Goal: Transaction & Acquisition: Purchase product/service

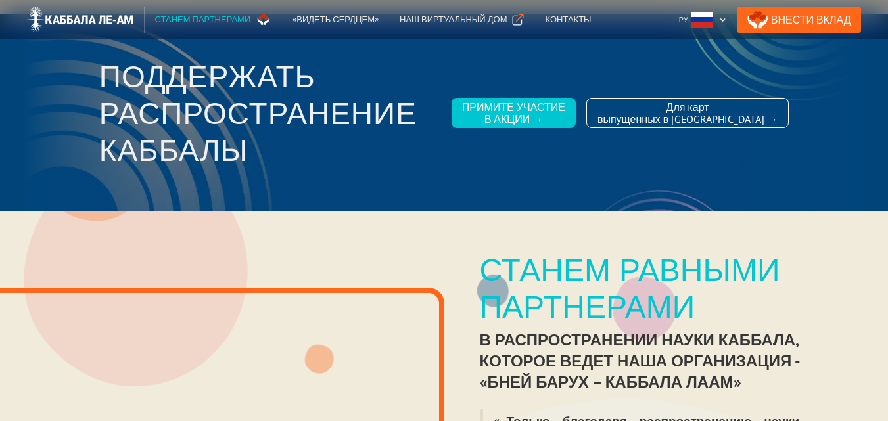
scroll to position [44, 0]
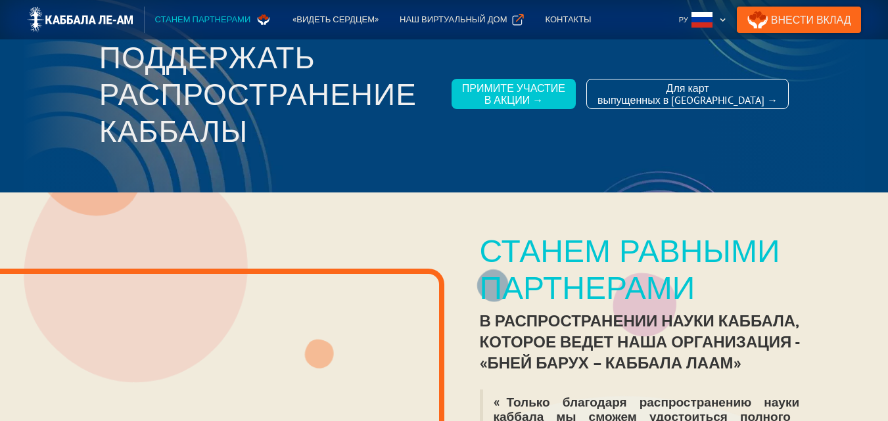
click at [831, 24] on link "Внести Вклад" at bounding box center [799, 20] width 125 height 26
click at [453, 20] on div "Наш виртуальный дом" at bounding box center [453, 19] width 107 height 13
click at [114, 19] on img at bounding box center [80, 20] width 107 height 26
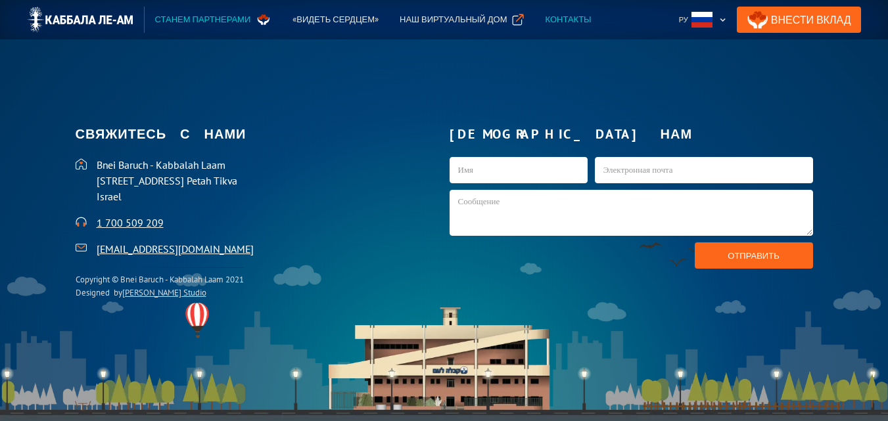
scroll to position [2733, 0]
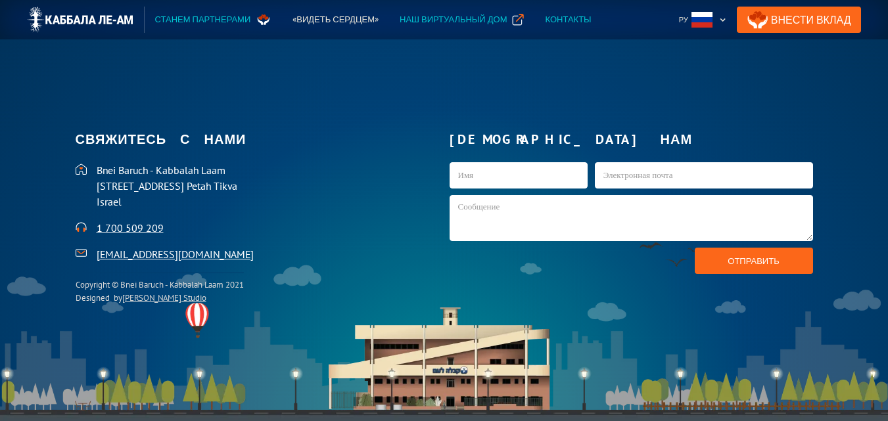
click at [443, 15] on div "Наш виртуальный дом" at bounding box center [453, 19] width 107 height 13
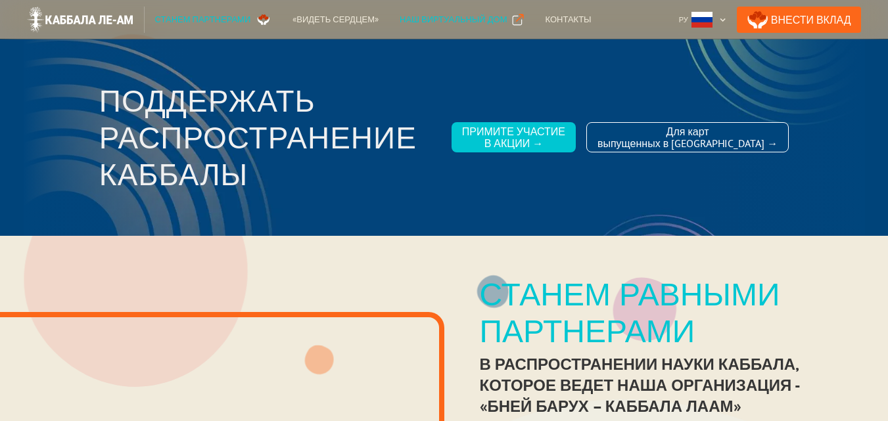
scroll to position [0, 0]
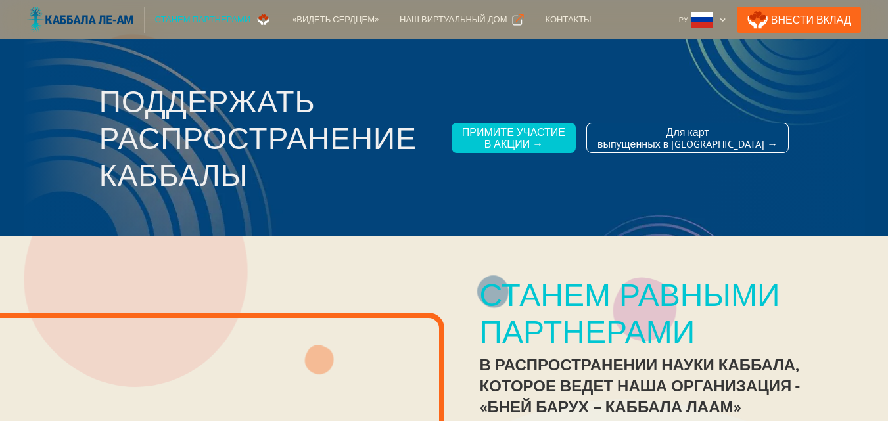
click at [103, 28] on img at bounding box center [80, 20] width 107 height 26
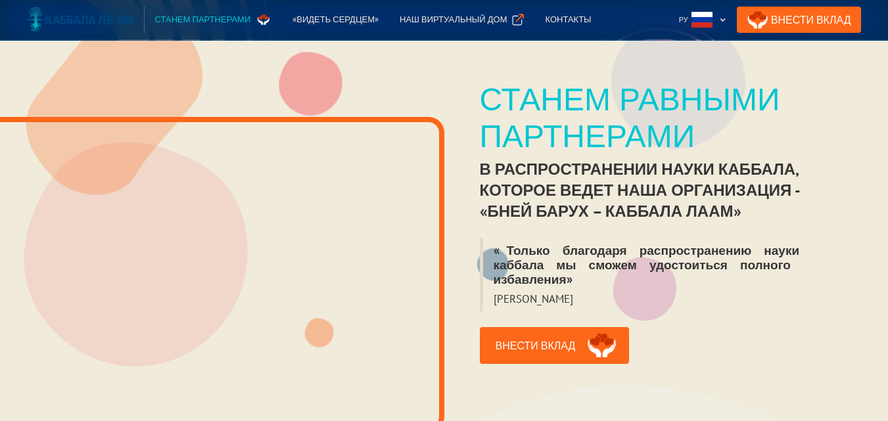
scroll to position [197, 0]
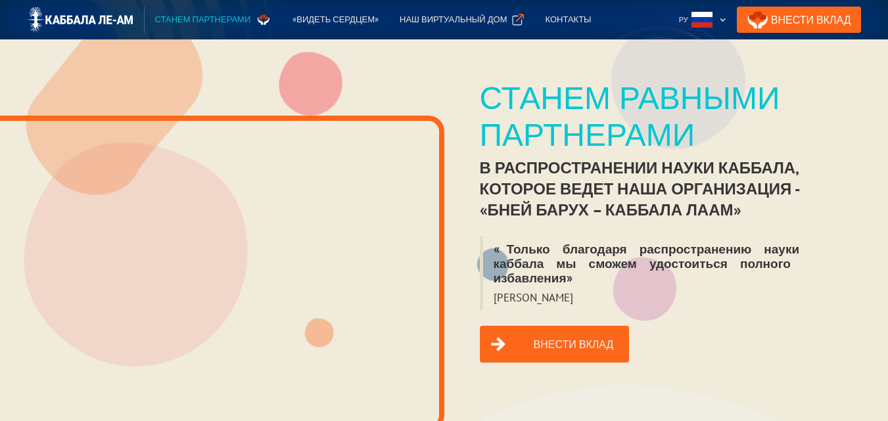
click at [533, 335] on link "Внести вклад" at bounding box center [555, 344] width 150 height 37
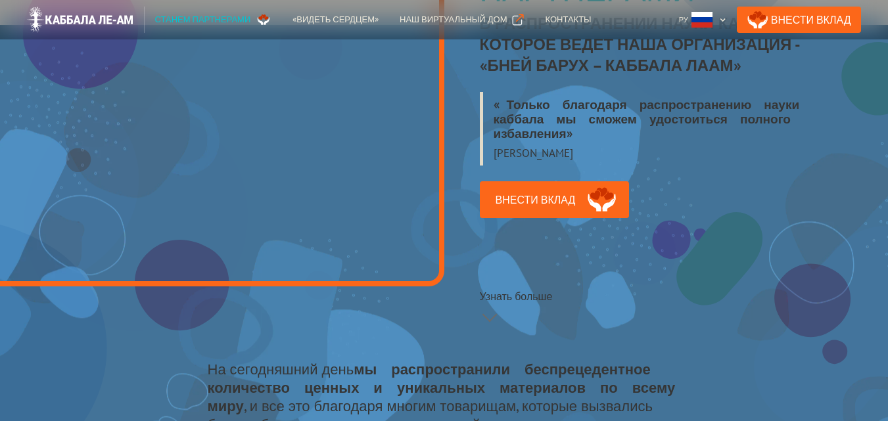
scroll to position [0, 0]
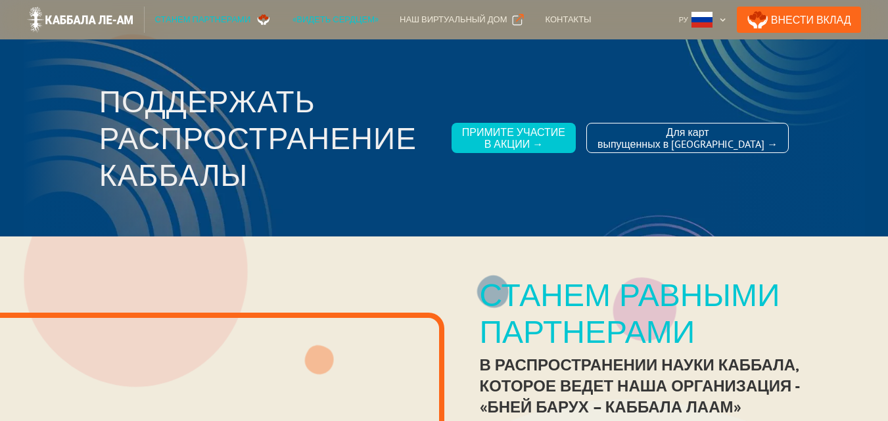
click at [333, 24] on div "«Видеть сердцем»" at bounding box center [336, 19] width 86 height 13
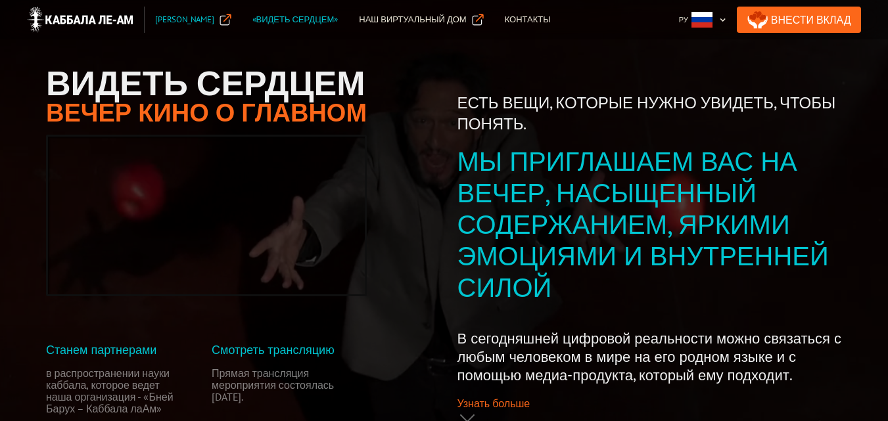
click at [200, 21] on div "Станем Партнёрами" at bounding box center [184, 19] width 59 height 13
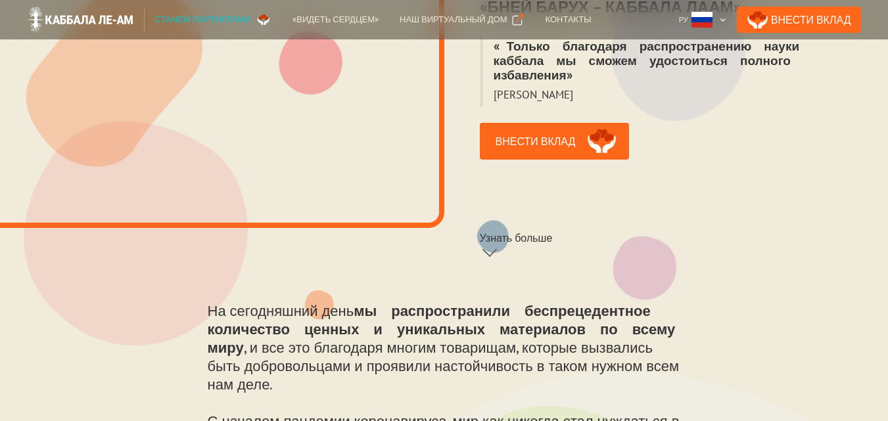
scroll to position [395, 0]
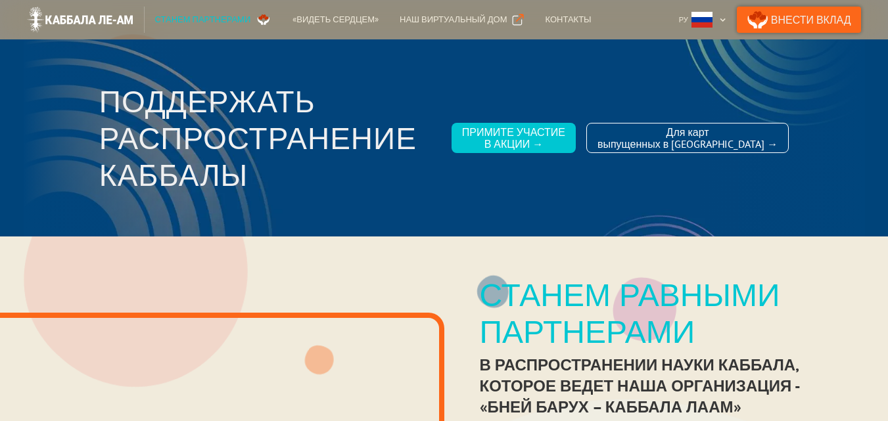
click at [817, 20] on link "Внести Вклад" at bounding box center [799, 20] width 125 height 26
